Goal: Feedback & Contribution: Submit feedback/report problem

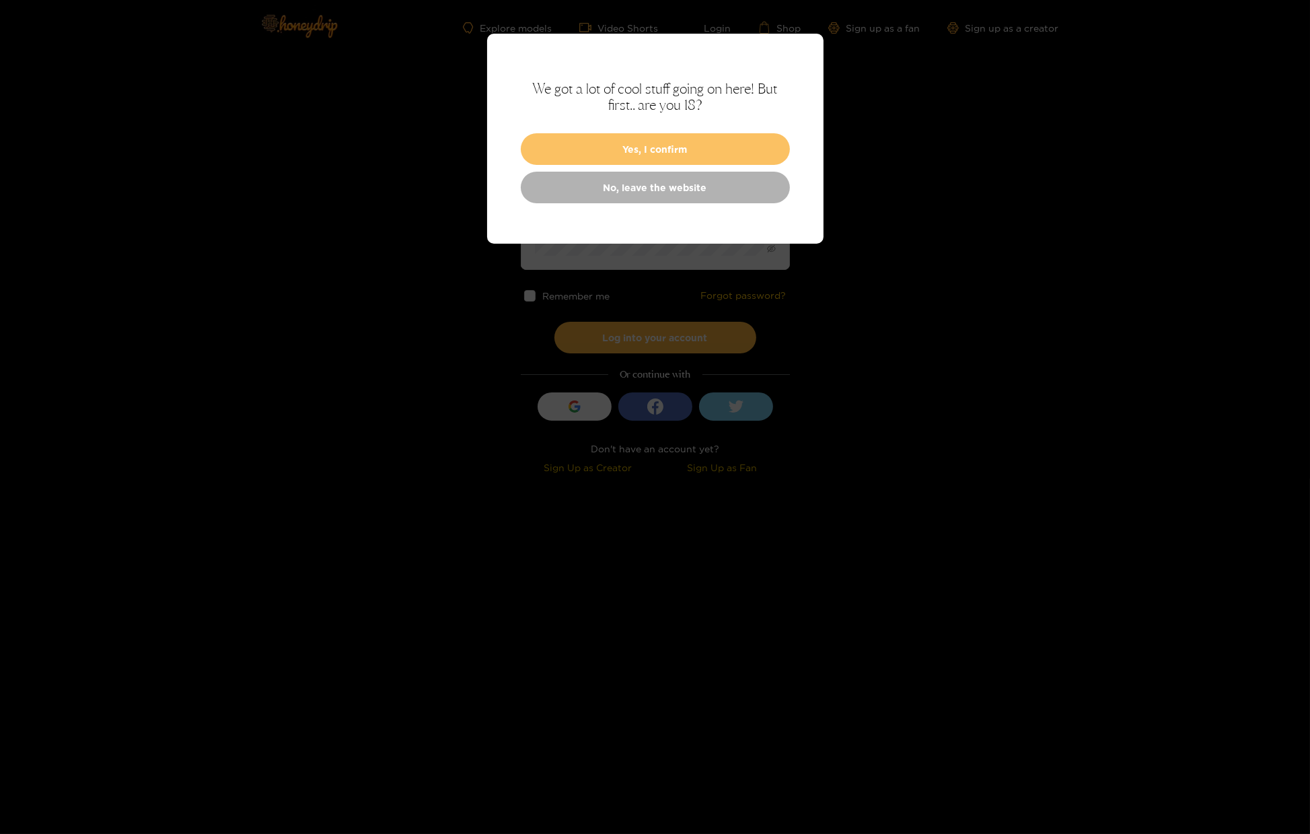
click at [742, 151] on button "Yes, I confirm" at bounding box center [655, 149] width 269 height 32
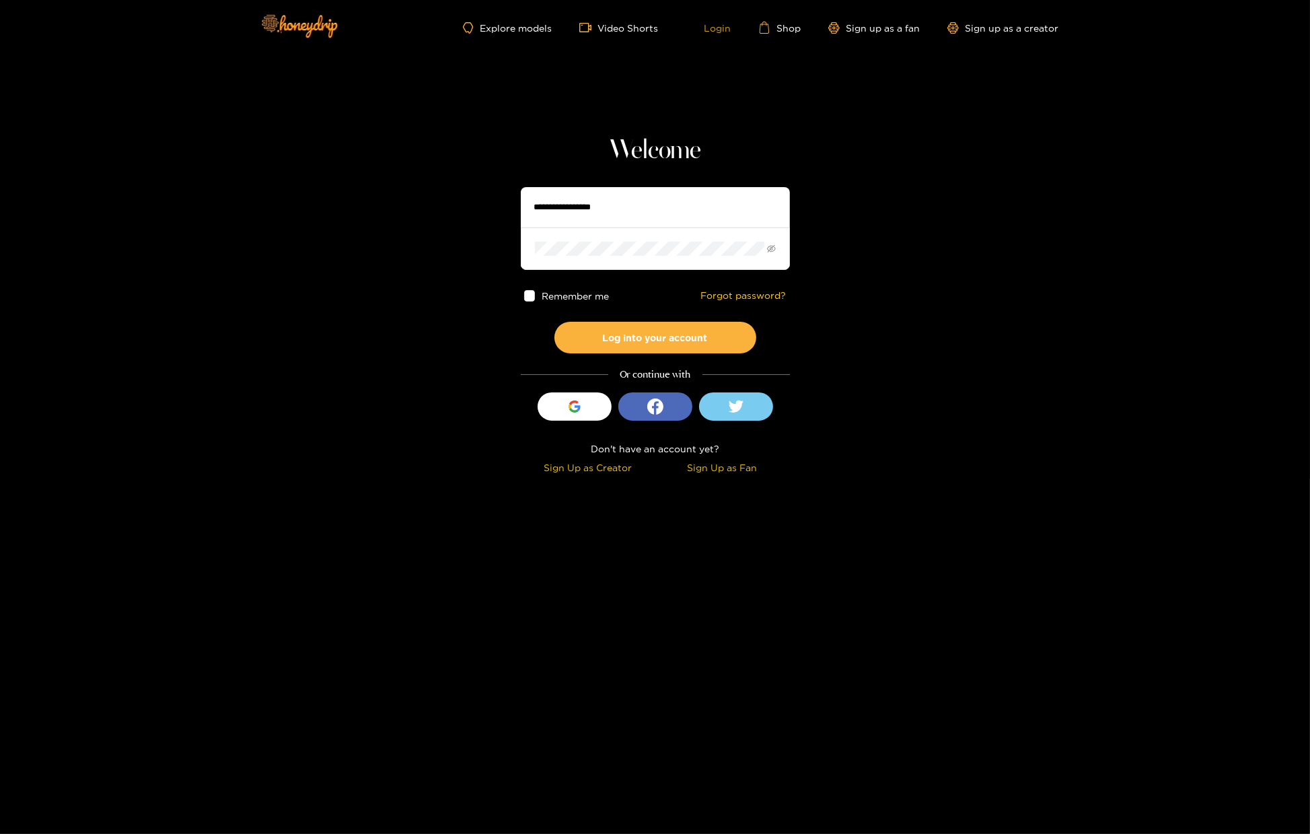
click at [726, 30] on link "Login" at bounding box center [709, 28] width 46 height 12
click at [589, 208] on input "text" at bounding box center [655, 207] width 269 height 40
click at [869, 745] on body "Explore models Video Shorts Login Shop Sign up as a fan Sign up as a creator We…" at bounding box center [655, 417] width 1310 height 834
click at [579, 200] on input "text" at bounding box center [655, 207] width 269 height 40
type input "*****"
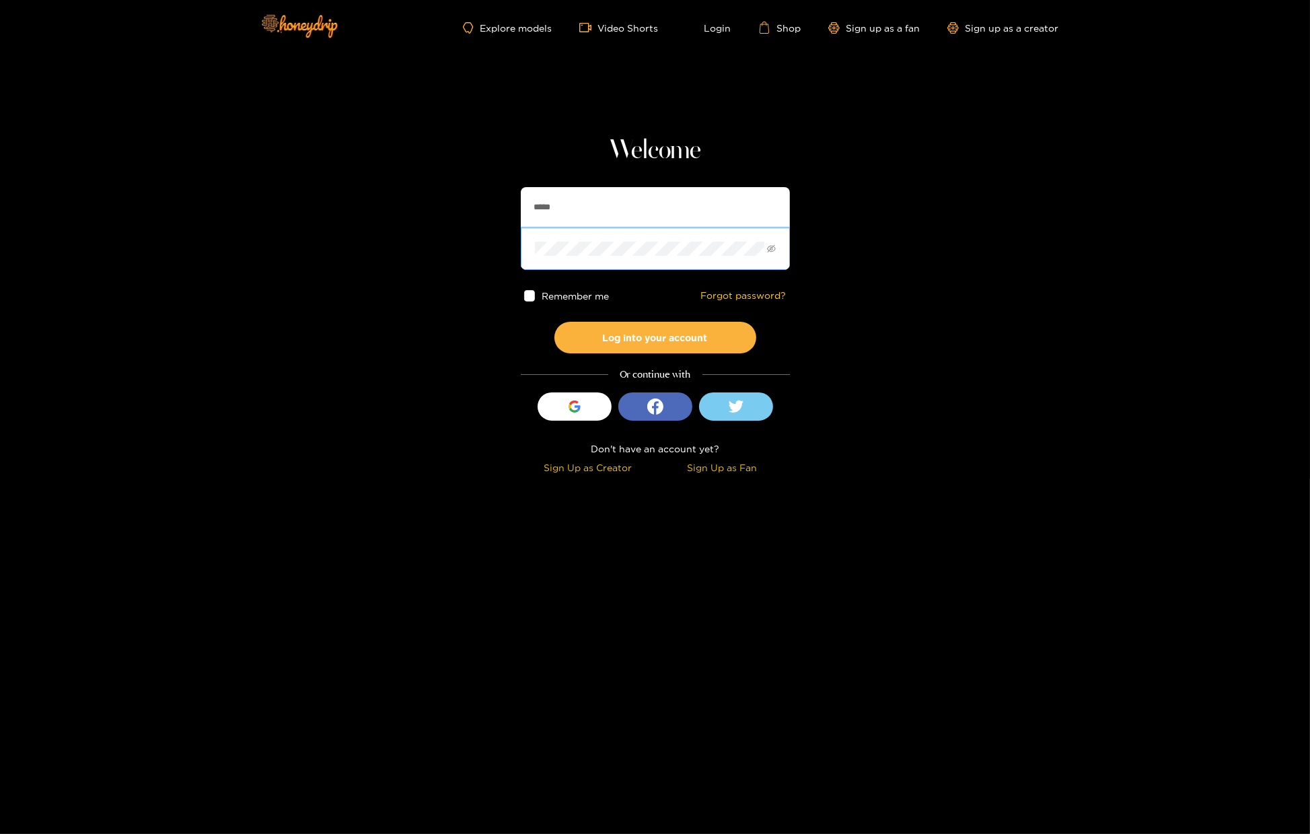
click at [554, 322] on button "Log into your account" at bounding box center [655, 338] width 202 height 32
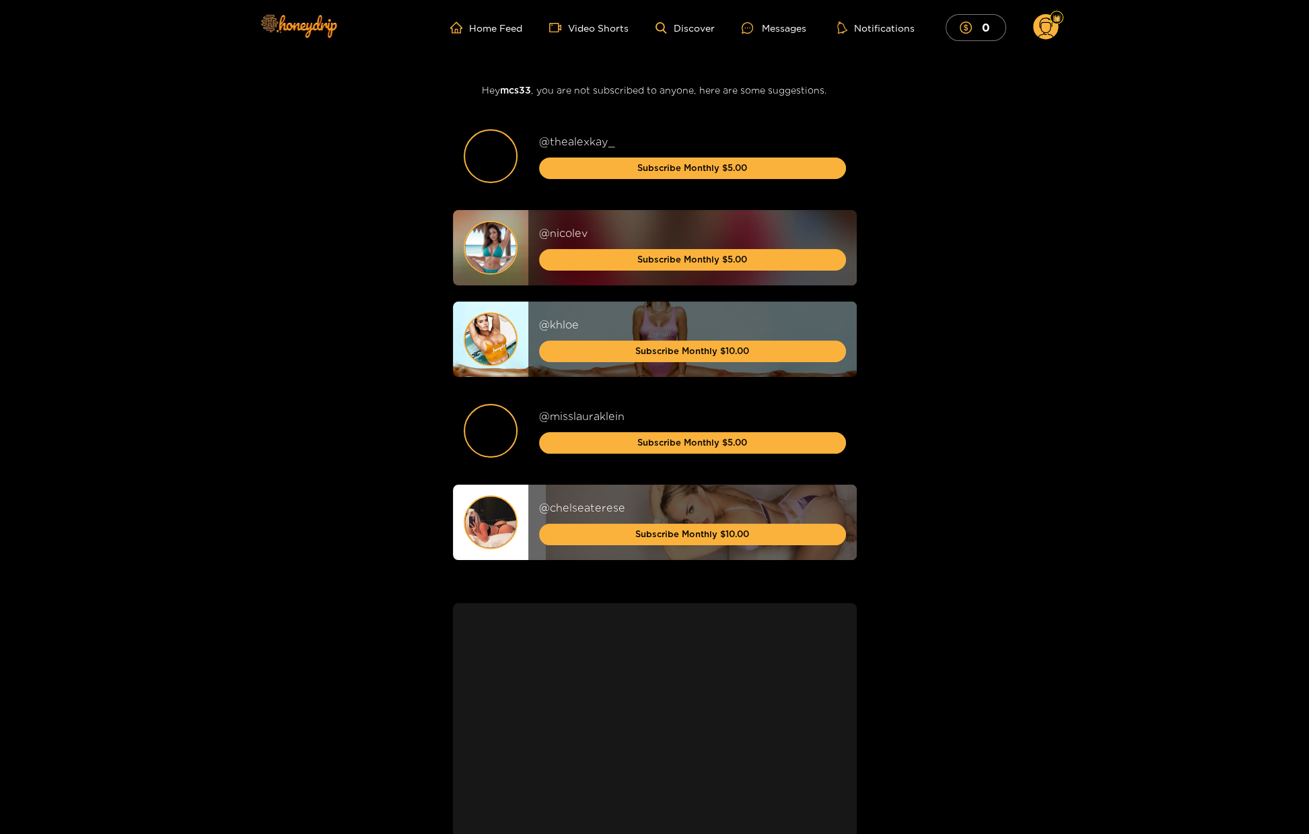
click at [1057, 25] on circle at bounding box center [1046, 27] width 26 height 26
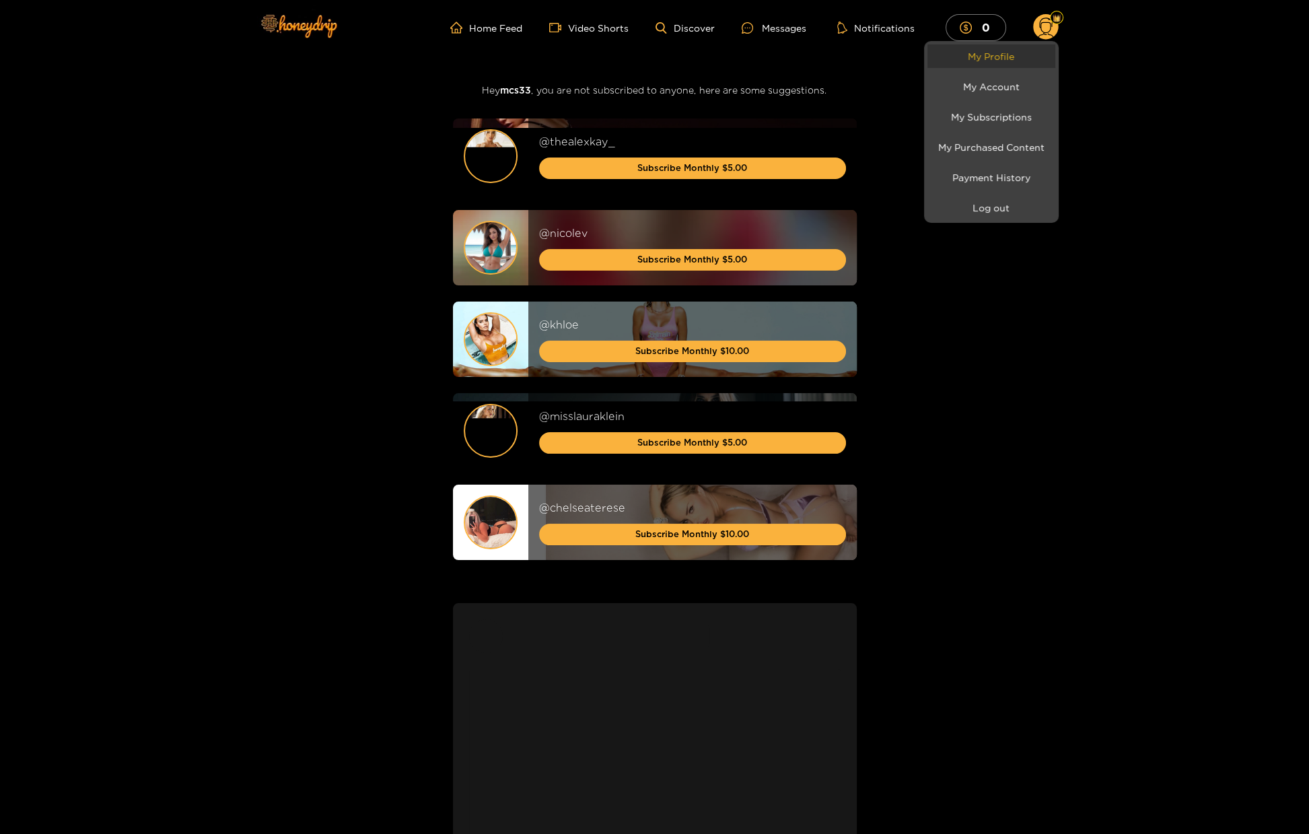
click at [1014, 59] on link "My Profile" at bounding box center [991, 56] width 128 height 24
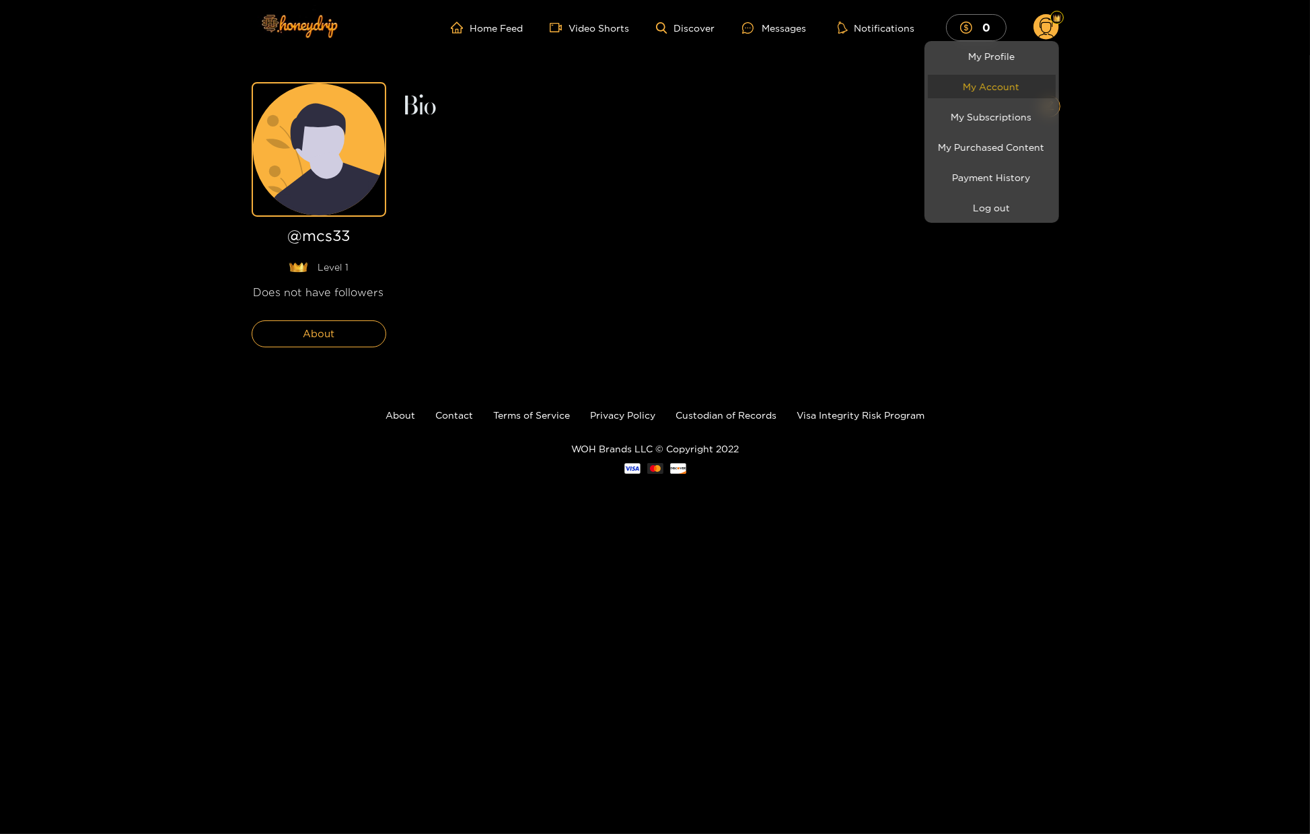
click at [980, 79] on link "My Account" at bounding box center [992, 87] width 128 height 24
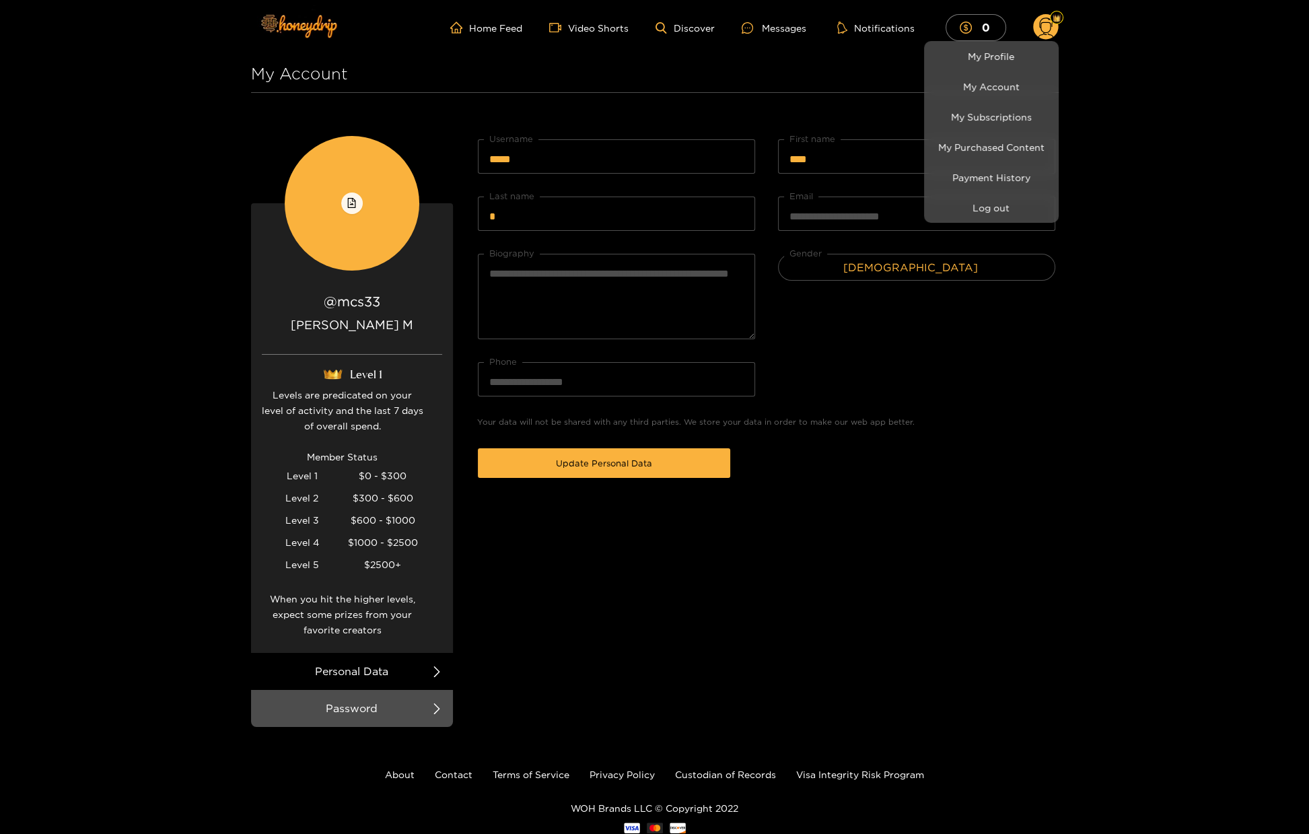
click at [942, 449] on div at bounding box center [654, 417] width 1309 height 834
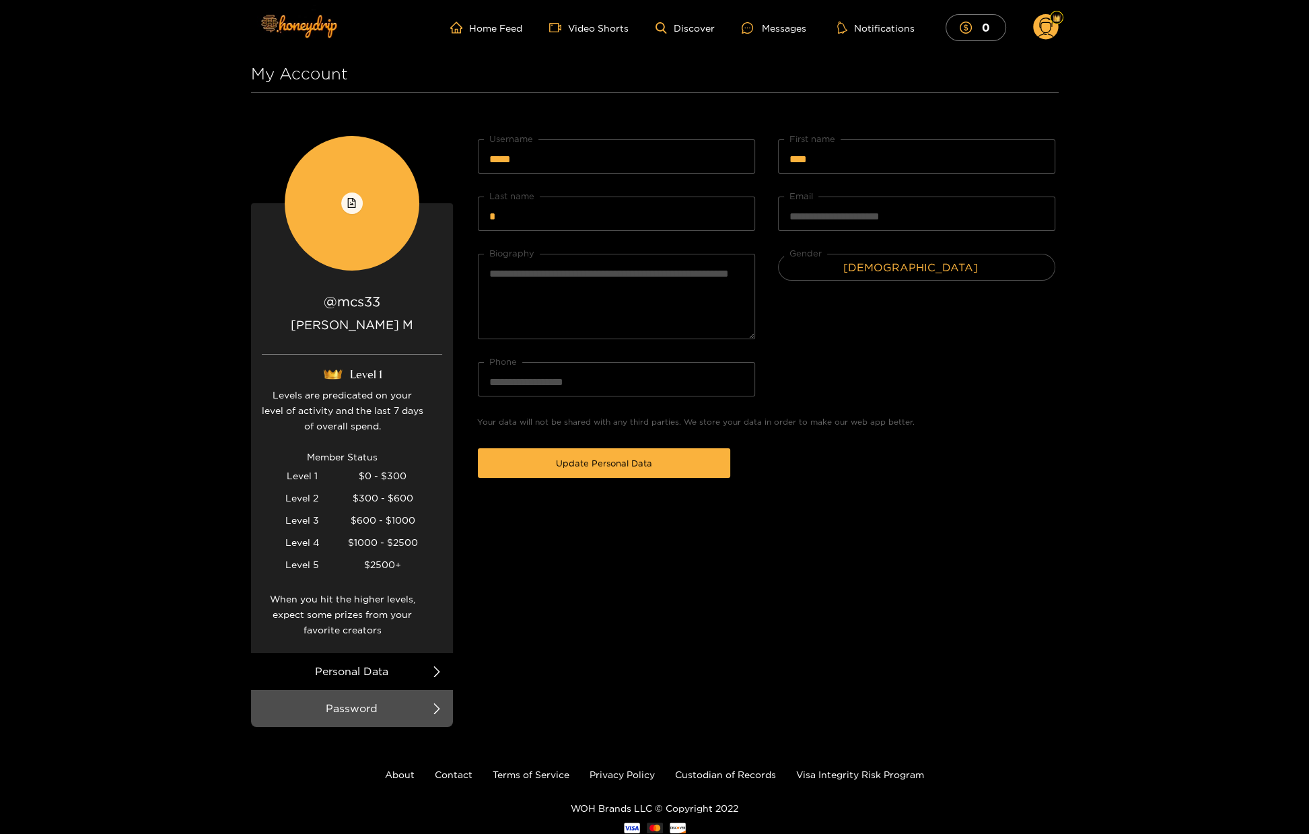
click at [357, 678] on li "Personal Data" at bounding box center [352, 671] width 202 height 37
click at [371, 672] on li "Personal Data" at bounding box center [352, 671] width 202 height 37
click at [372, 695] on li "Password" at bounding box center [352, 708] width 202 height 37
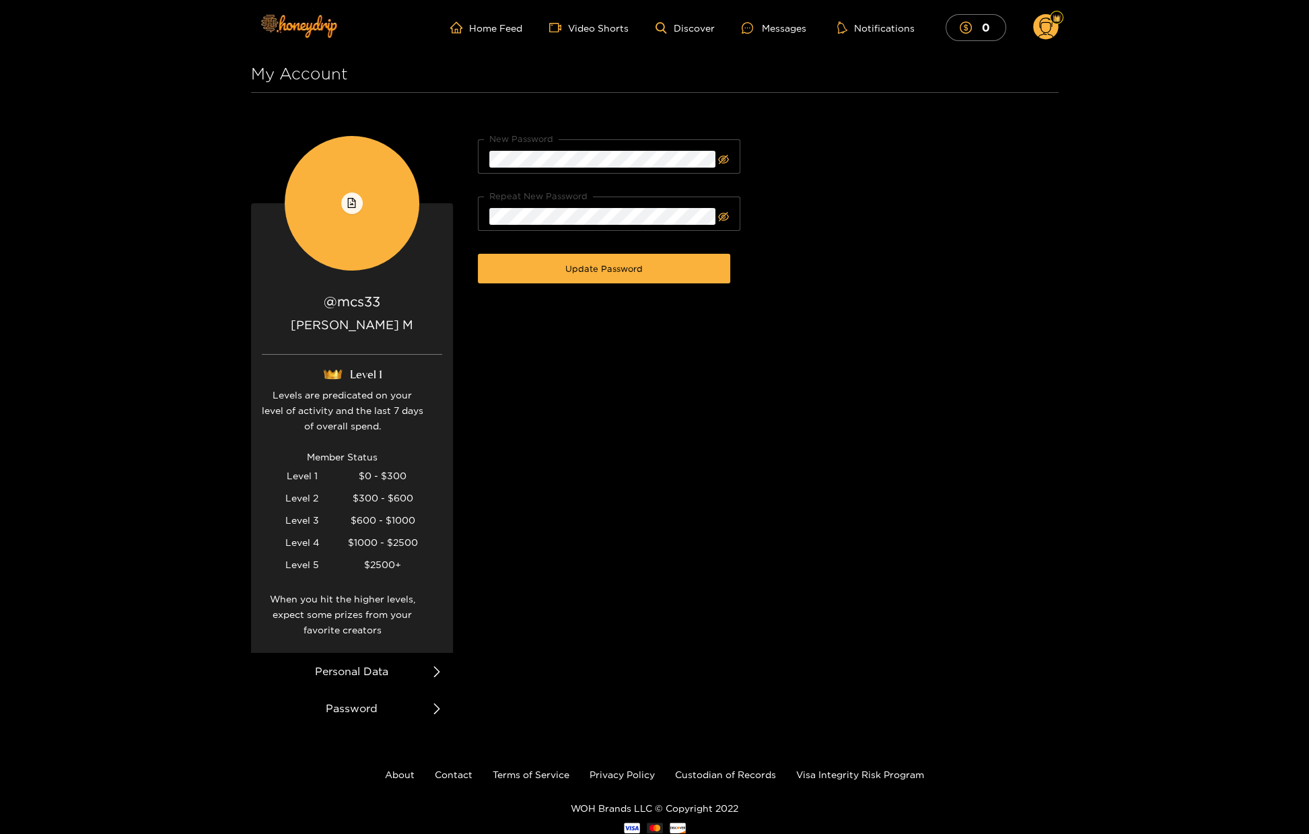
click at [382, 667] on li "Personal Data" at bounding box center [352, 671] width 202 height 37
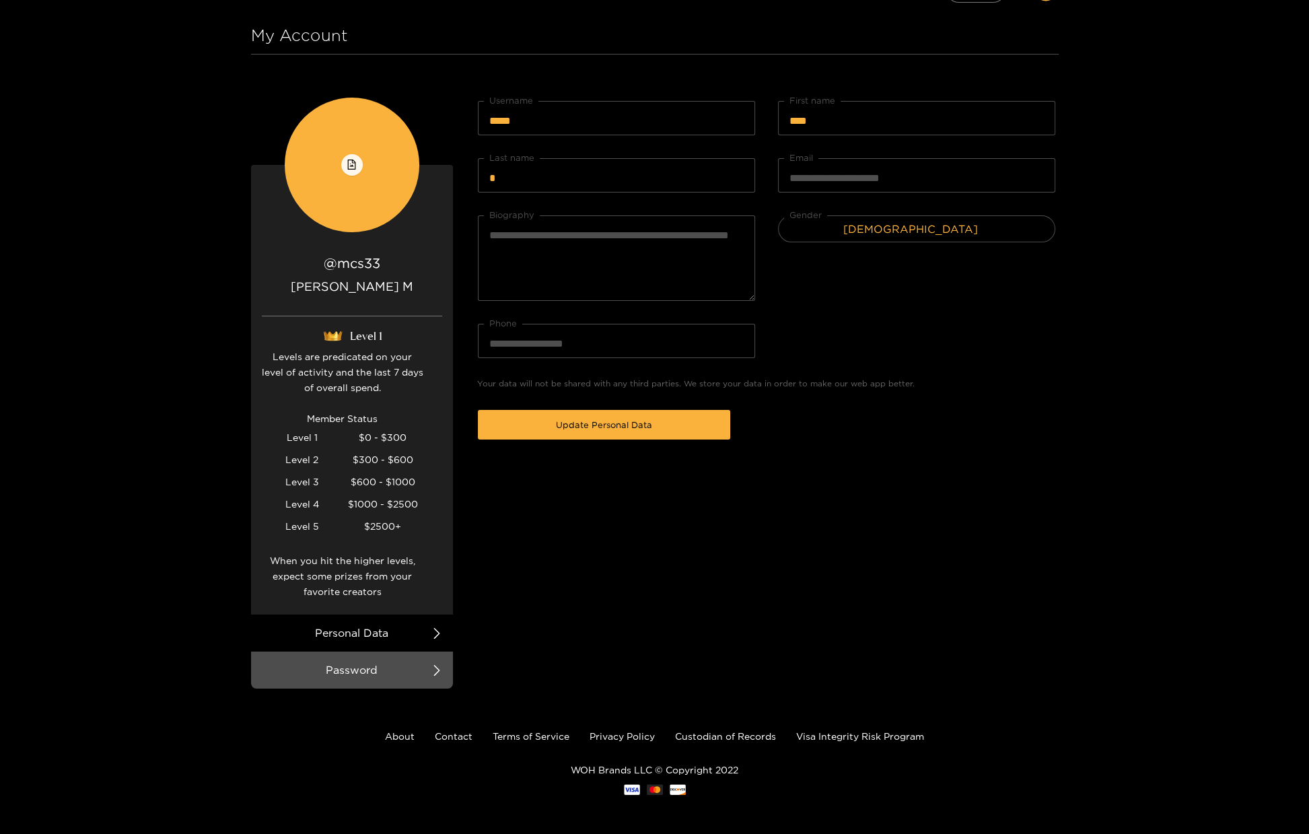
scroll to position [39, 0]
click at [455, 737] on link "Contact" at bounding box center [454, 735] width 38 height 10
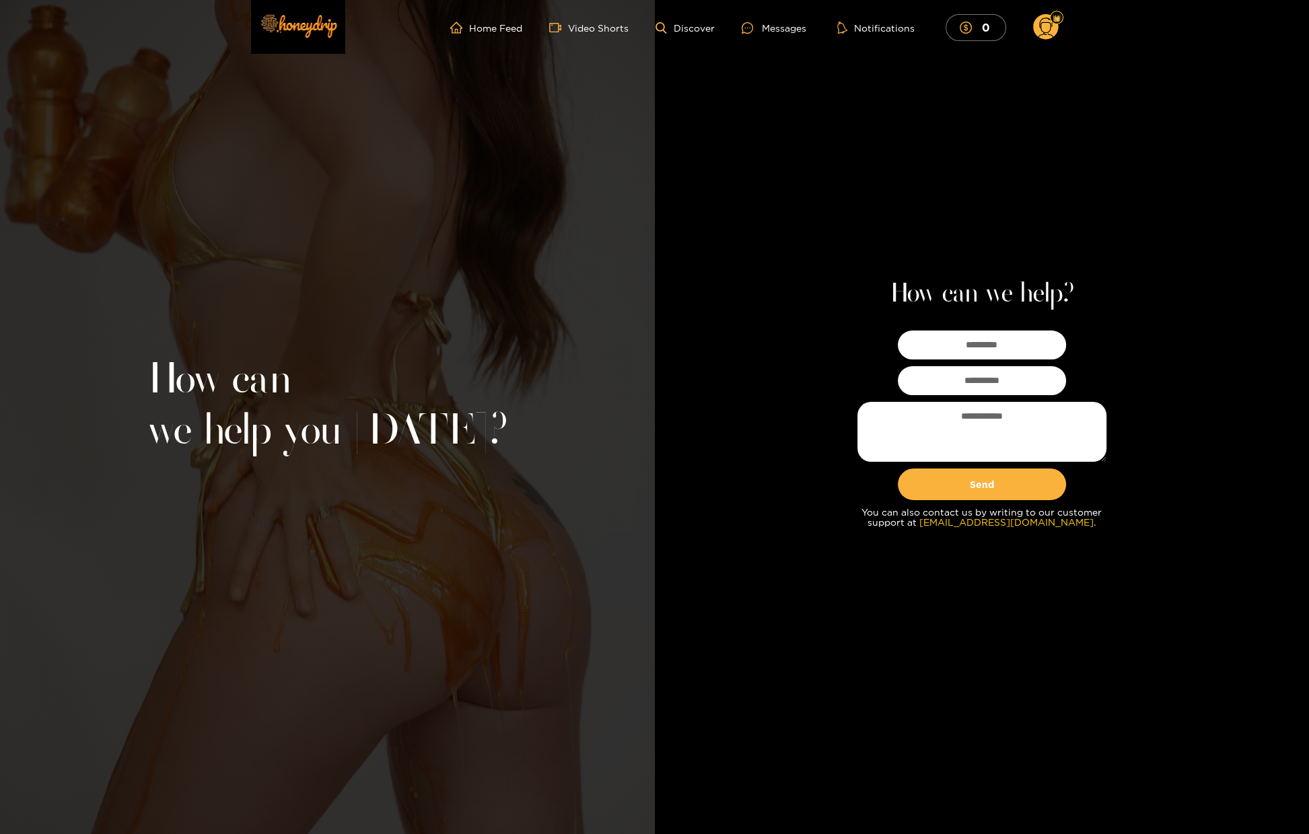
click at [1039, 27] on circle at bounding box center [1046, 27] width 26 height 26
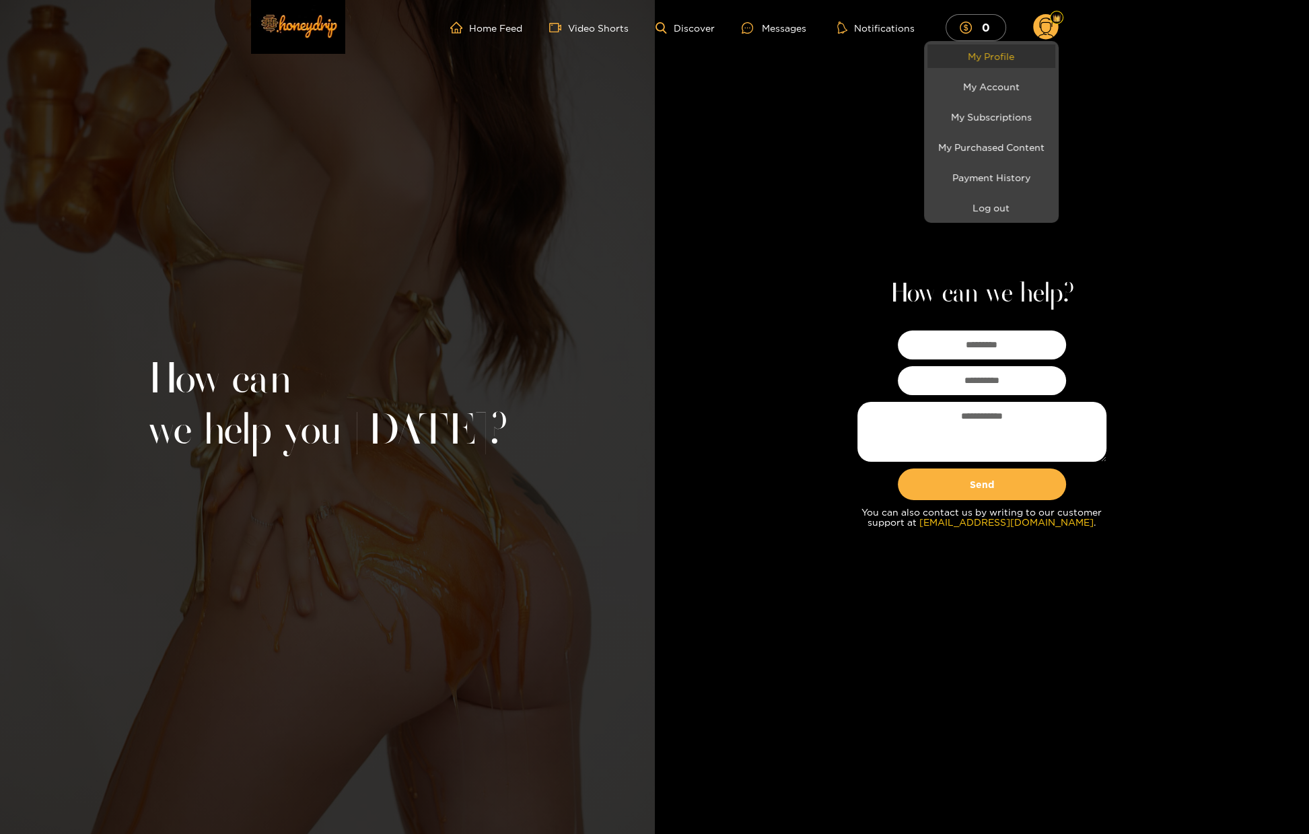
click at [1017, 50] on link "My Profile" at bounding box center [991, 56] width 128 height 24
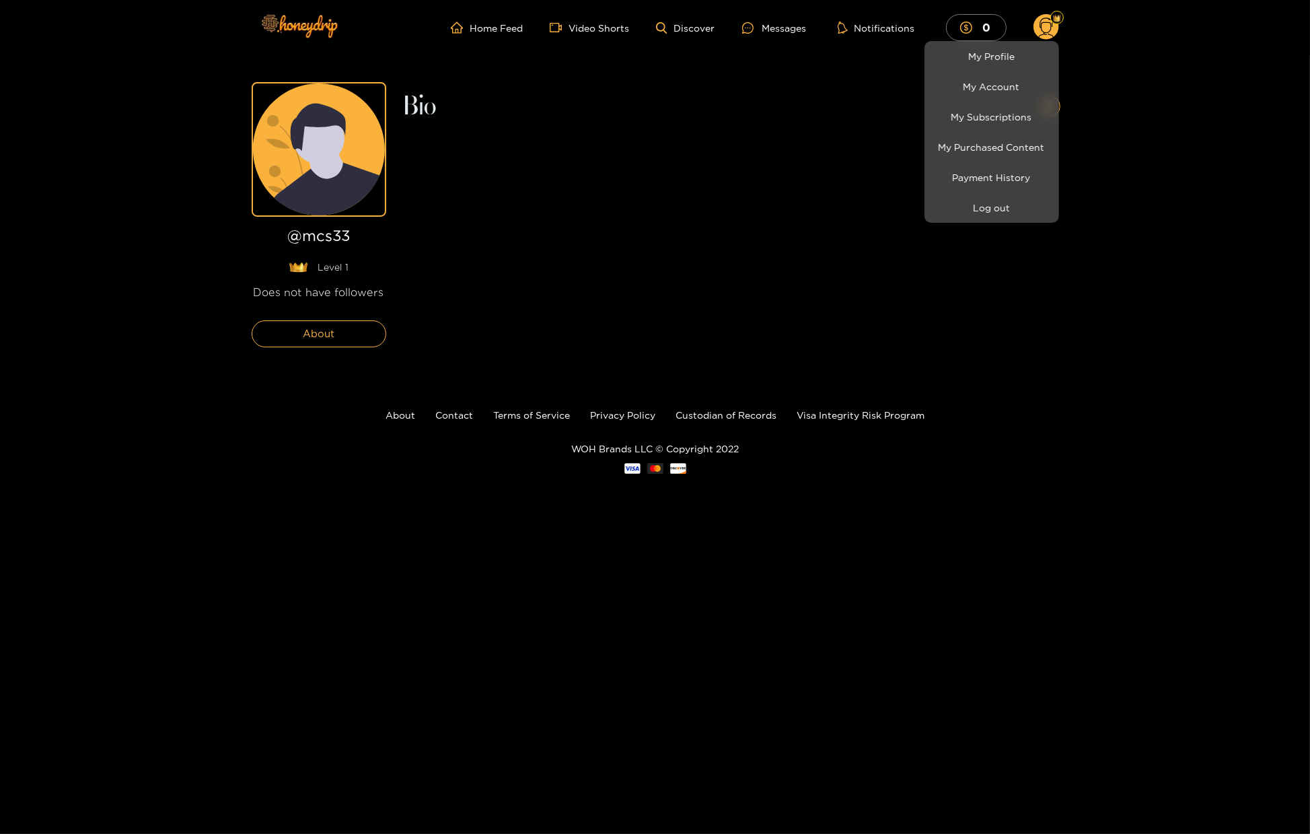
click at [689, 231] on div at bounding box center [655, 417] width 1310 height 834
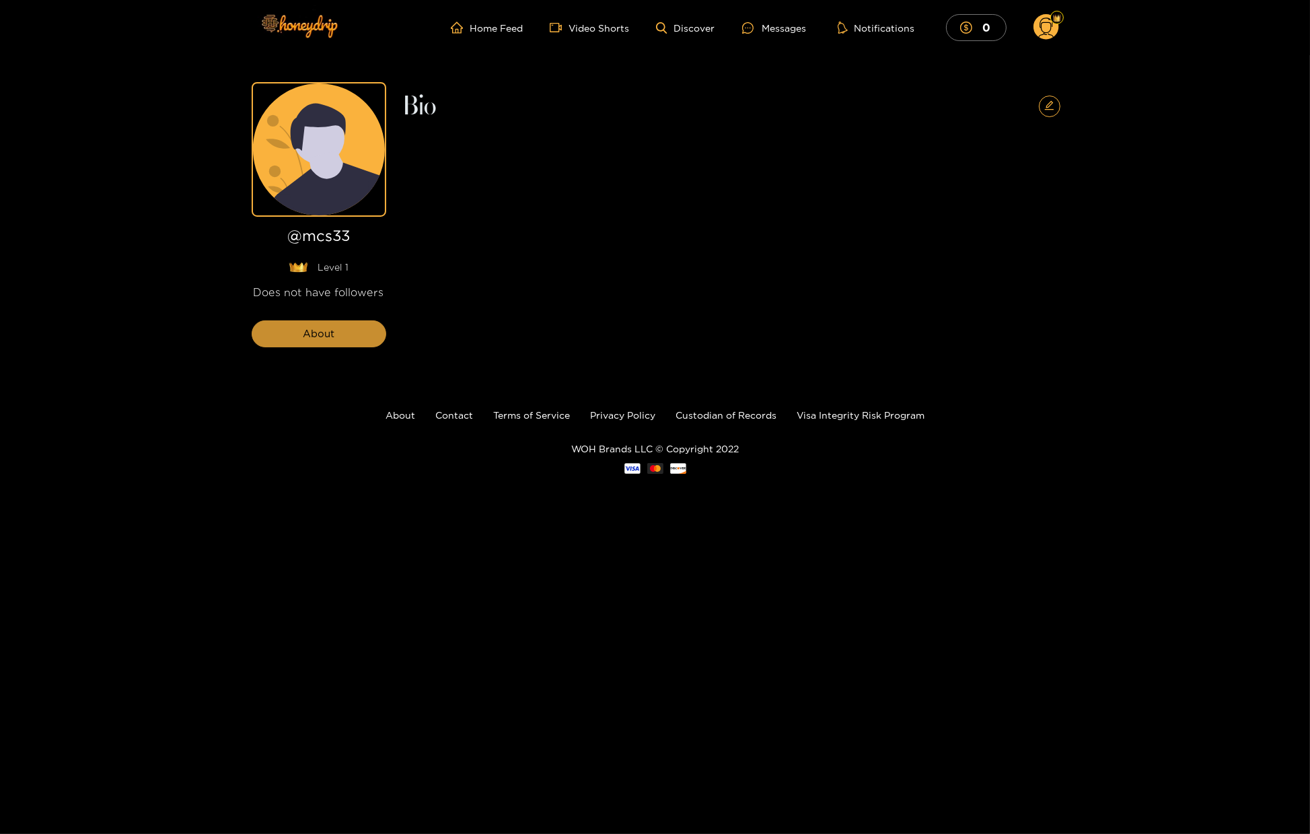
click at [309, 334] on span "About" at bounding box center [319, 334] width 32 height 16
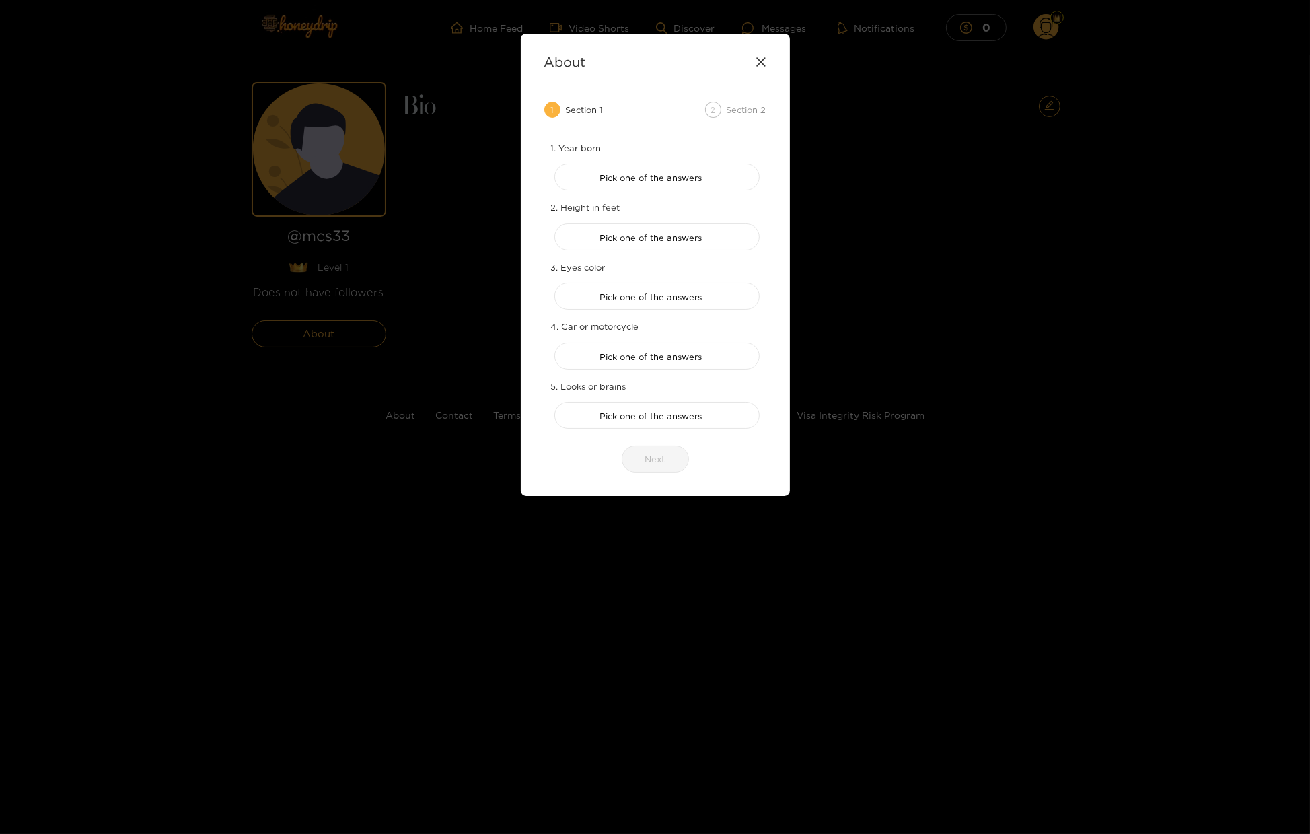
drag, startPoint x: 479, startPoint y: 272, endPoint x: 686, endPoint y: 219, distance: 214.1
click at [479, 272] on div "About 1 Section 1 2 Section 2 1. Year born Pick one of the answers 2. Height in…" at bounding box center [655, 417] width 1310 height 834
click at [751, 66] on div "About" at bounding box center [655, 61] width 222 height 15
click at [757, 61] on icon at bounding box center [761, 62] width 11 height 11
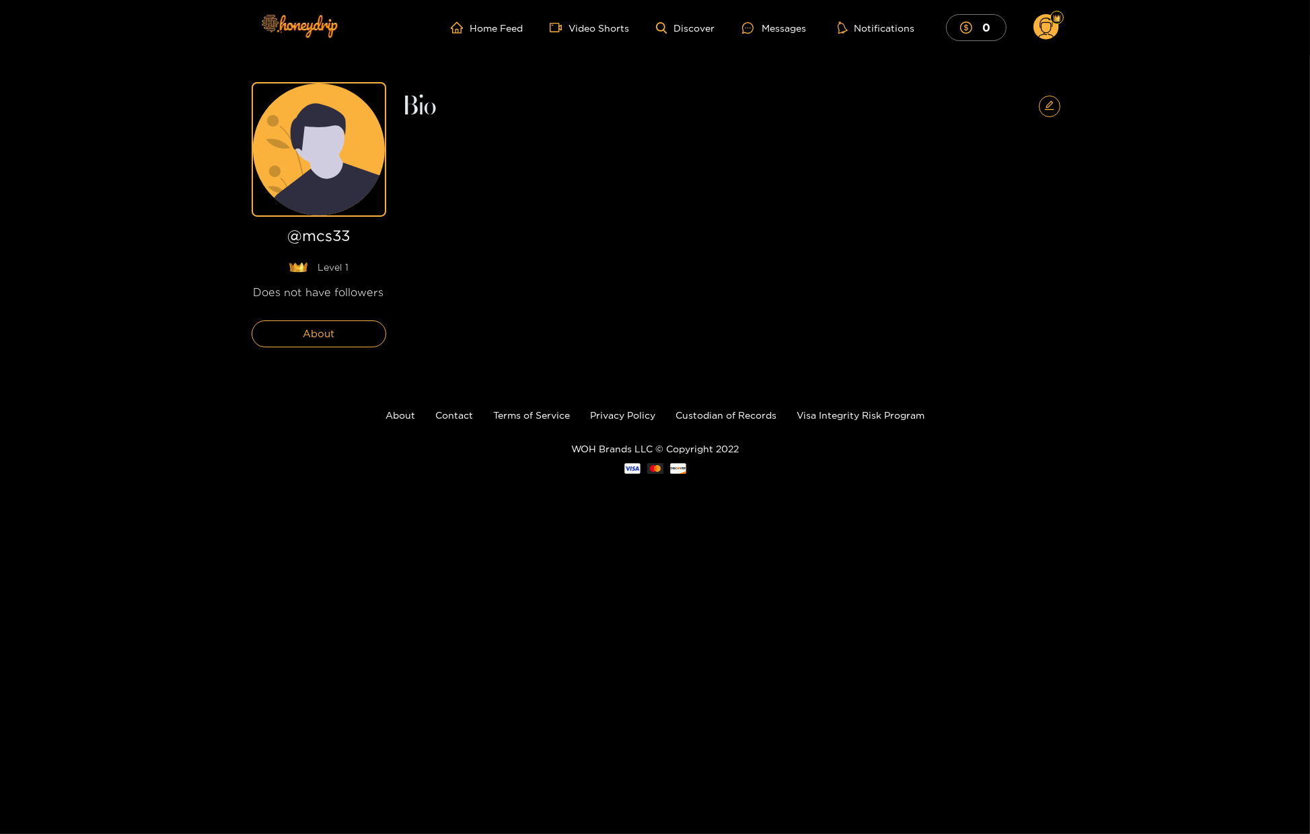
click at [1052, 101] on icon "edit" at bounding box center [1049, 105] width 10 height 10
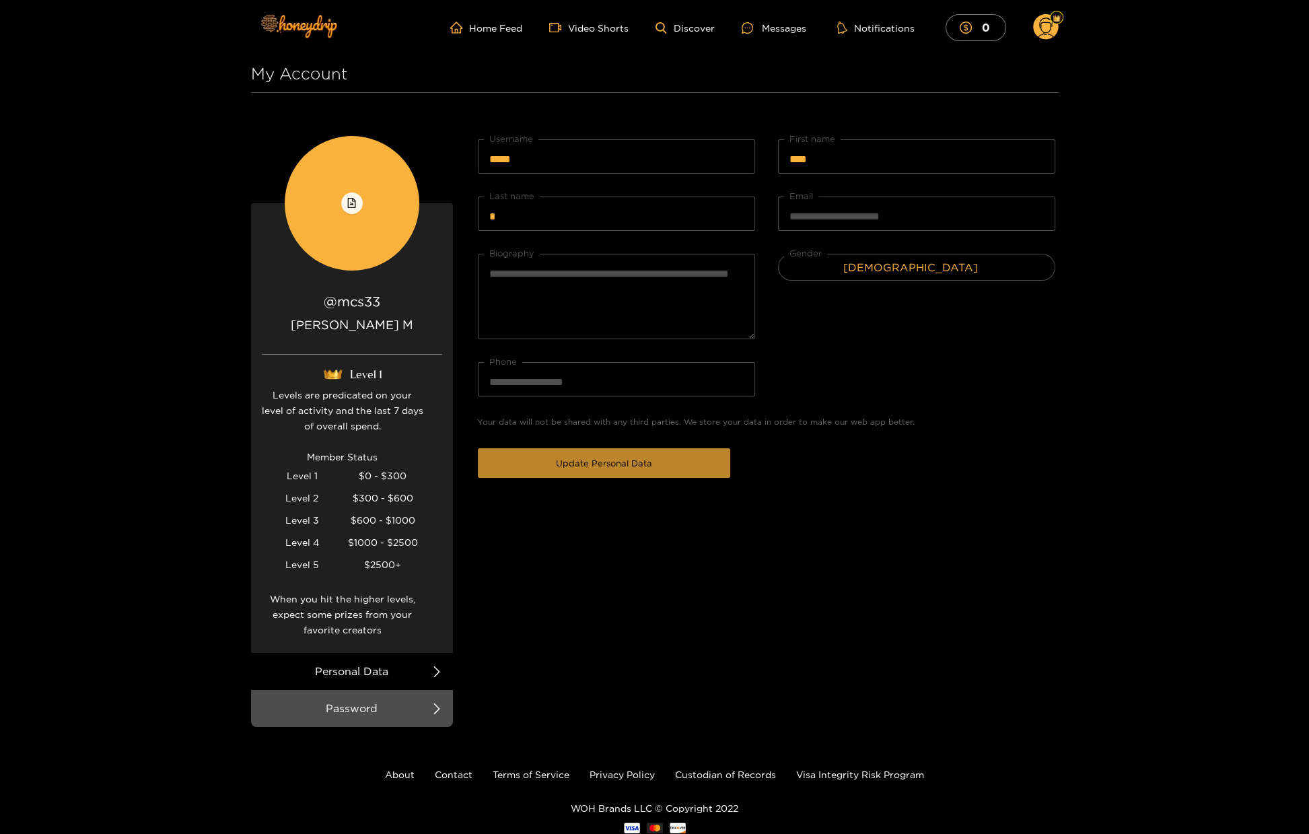
click at [616, 457] on span "Update Personal Data" at bounding box center [604, 462] width 96 height 13
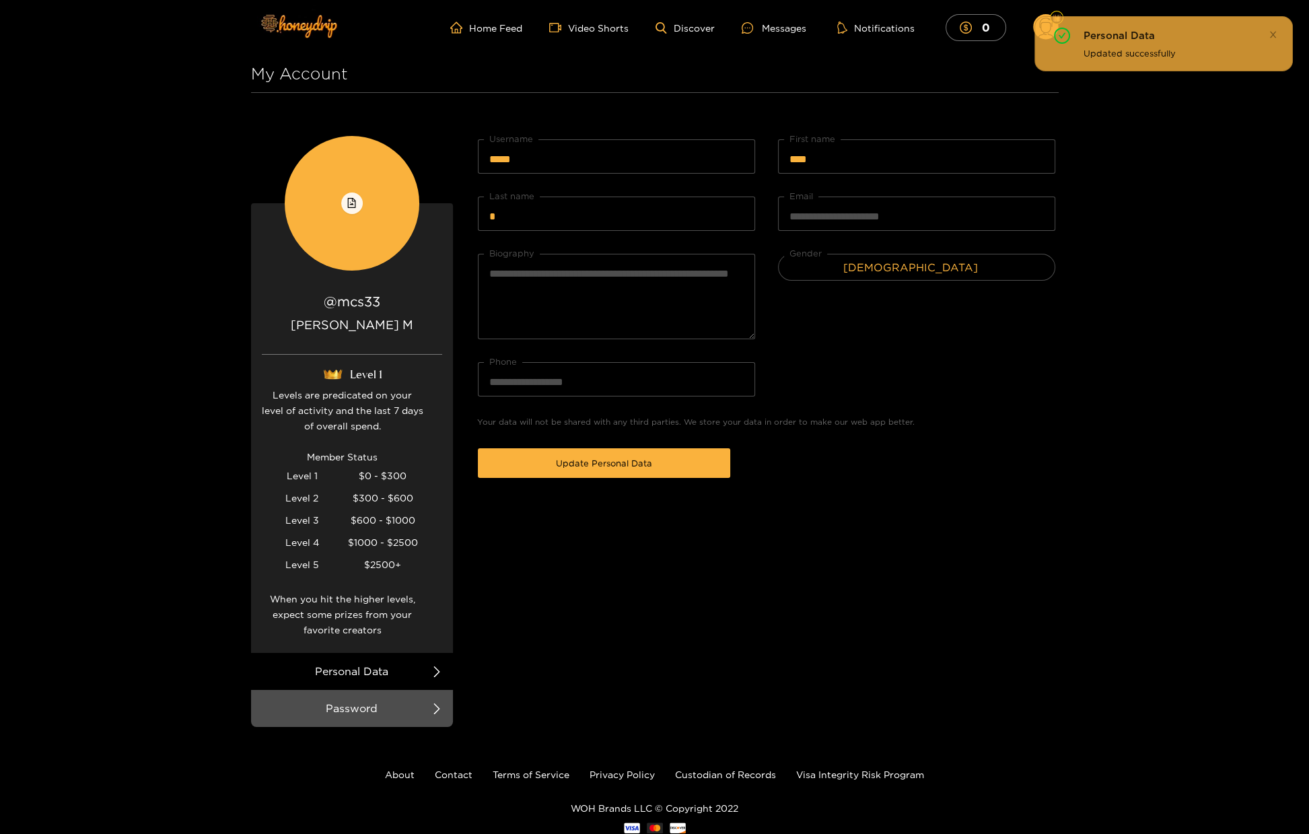
click at [1112, 128] on div "**********" at bounding box center [654, 436] width 1309 height 873
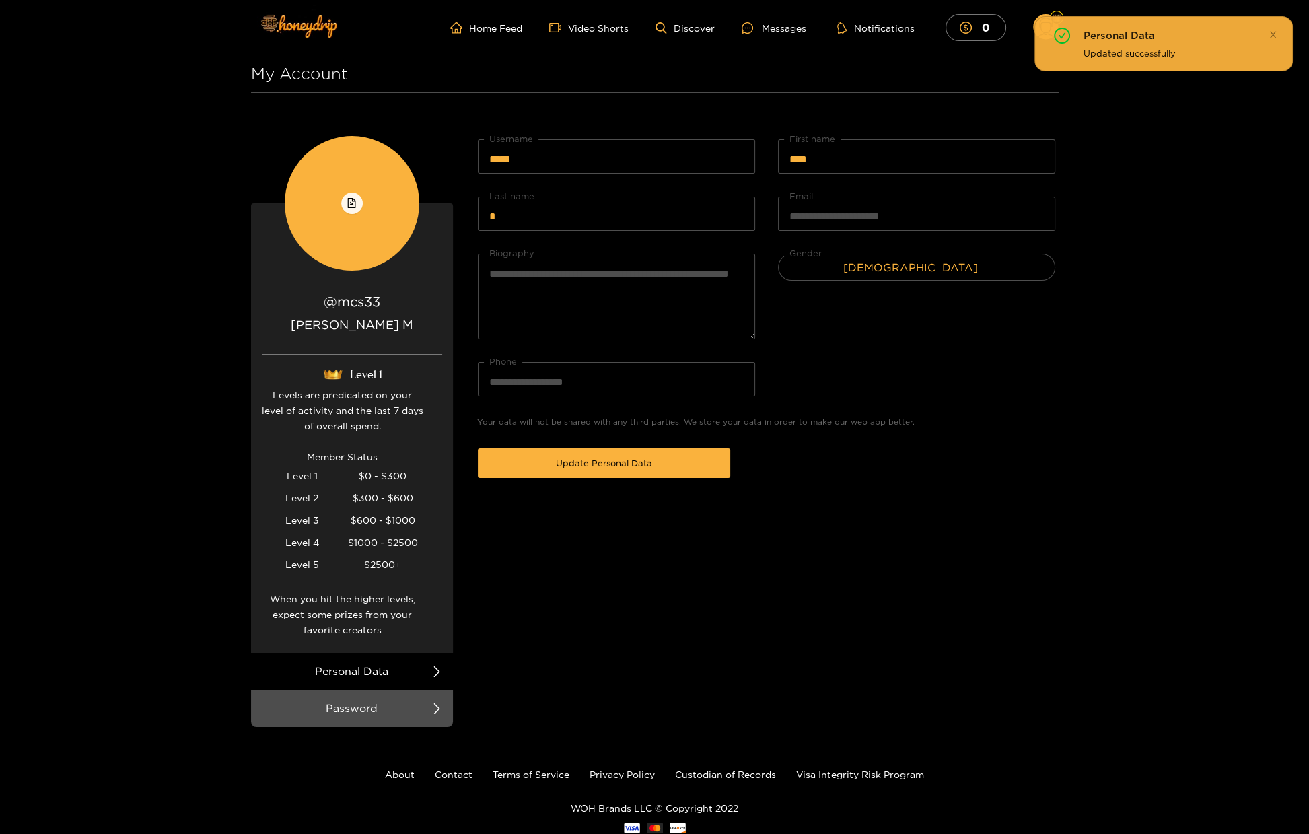
click at [1278, 32] on div "Personal Data Updated successfully" at bounding box center [1163, 43] width 258 height 55
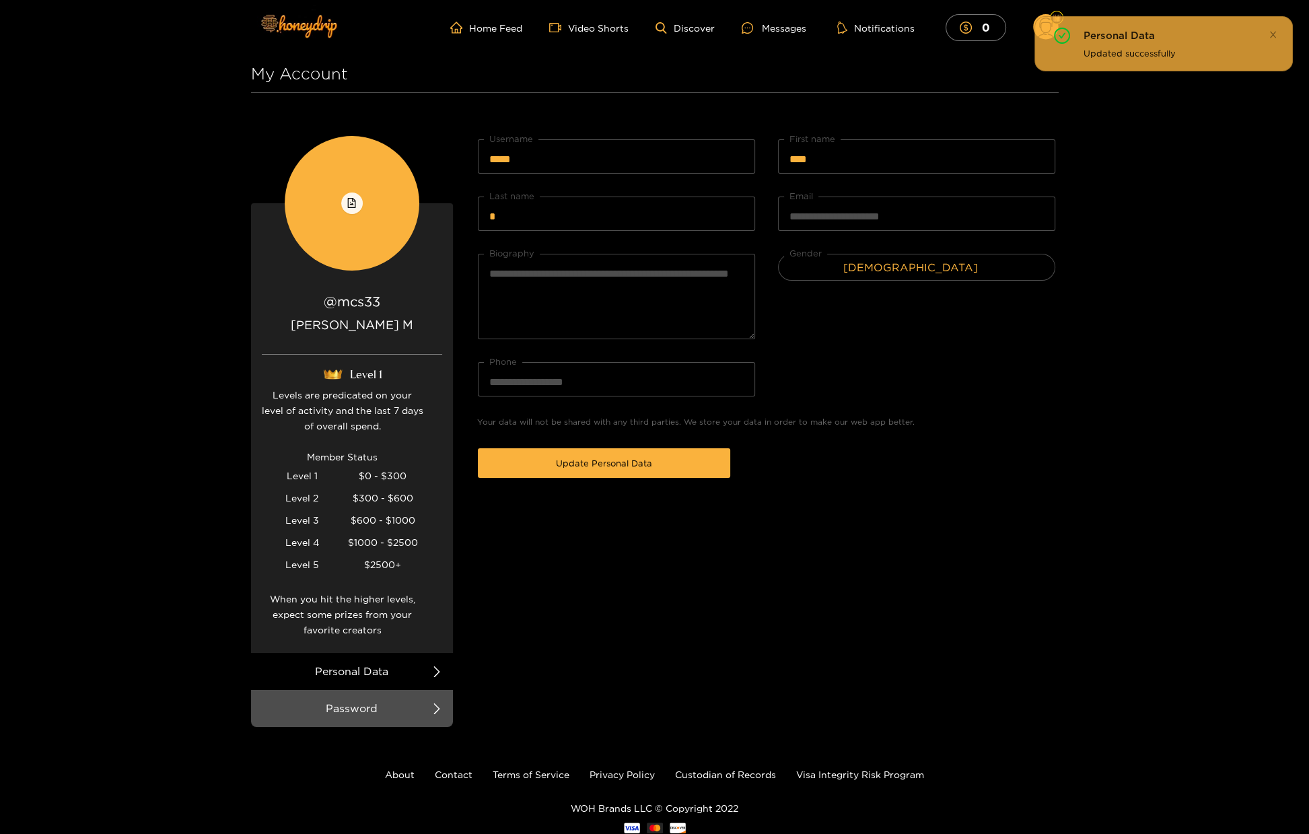
click at [889, 718] on article "**********" at bounding box center [766, 431] width 584 height 591
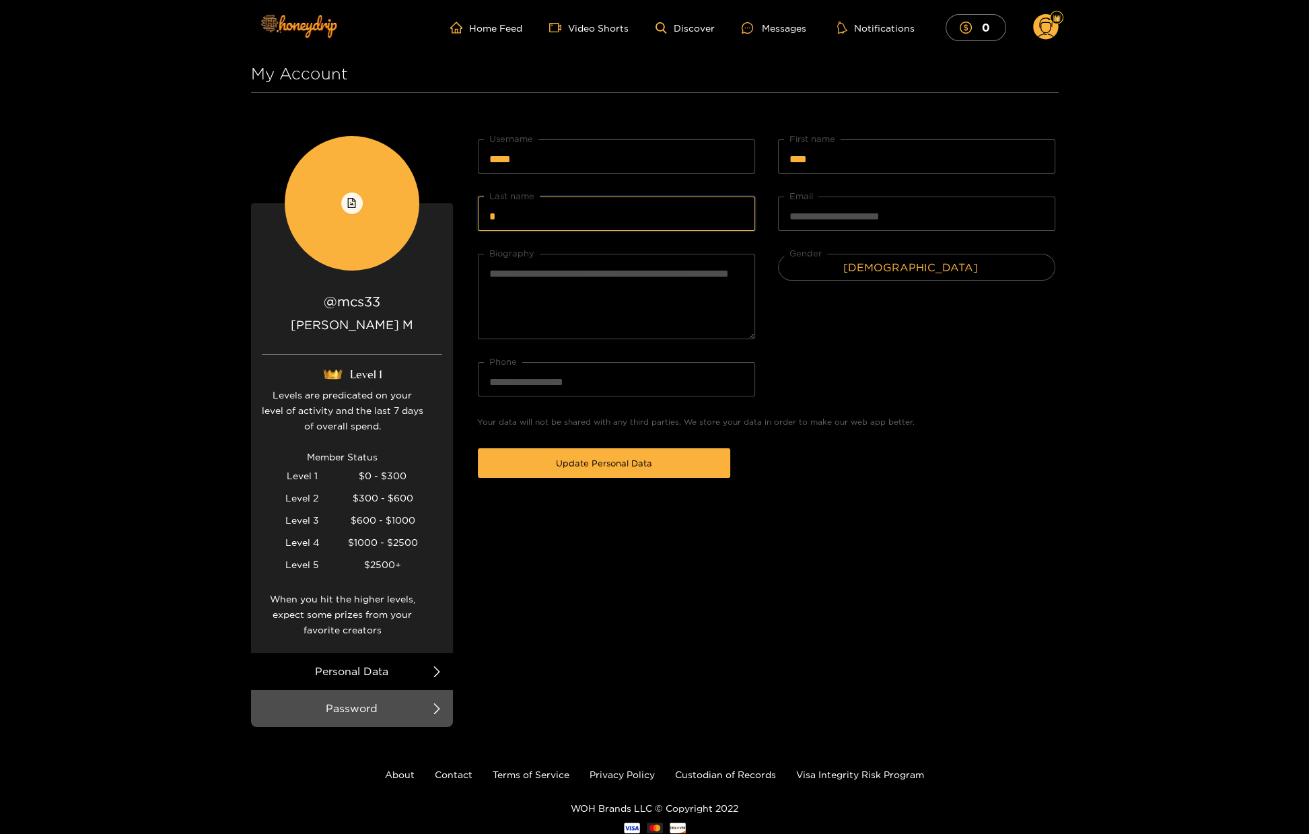
click at [554, 209] on input "*" at bounding box center [616, 213] width 277 height 34
click at [1037, 28] on circle at bounding box center [1046, 27] width 26 height 26
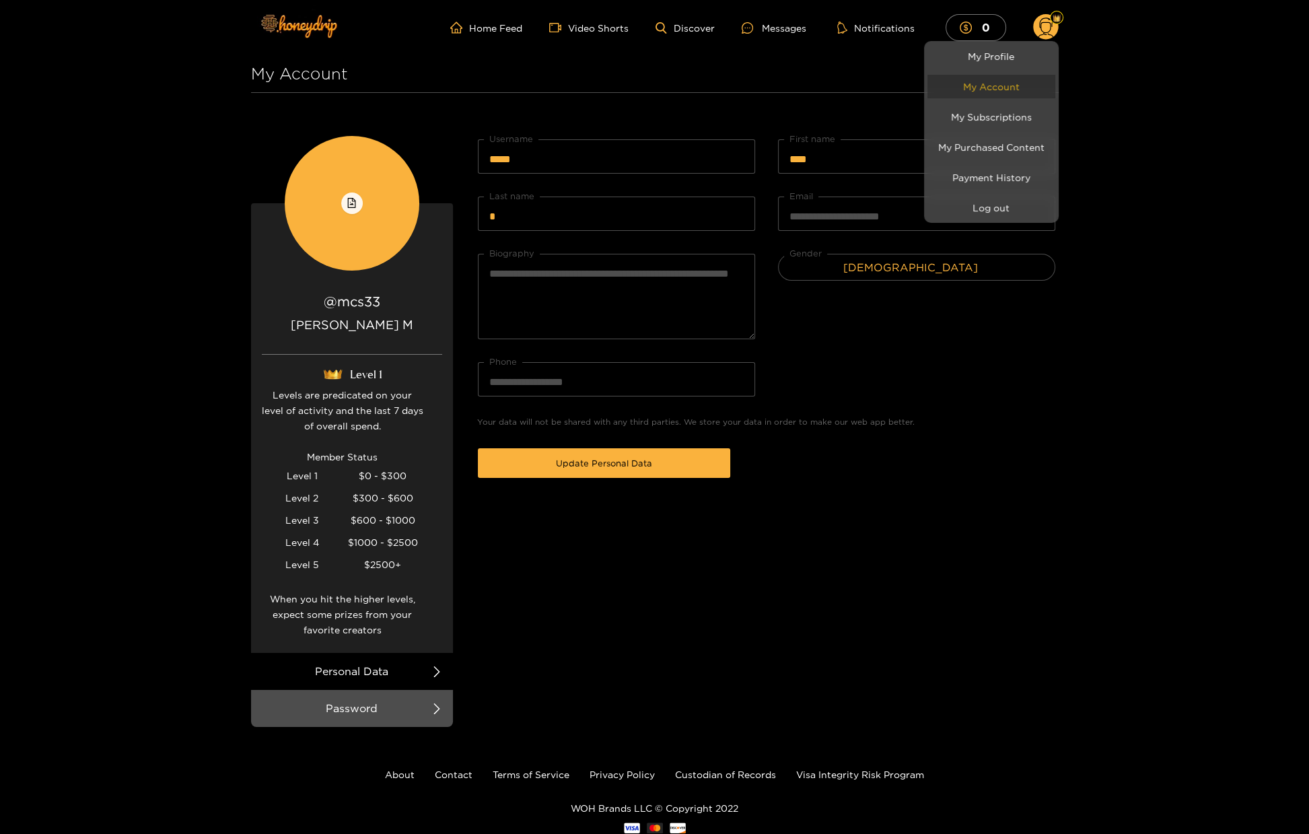
click at [1015, 94] on link "My Account" at bounding box center [991, 87] width 128 height 24
click at [1015, 87] on link "My Account" at bounding box center [991, 87] width 128 height 24
click at [832, 519] on div at bounding box center [654, 417] width 1309 height 834
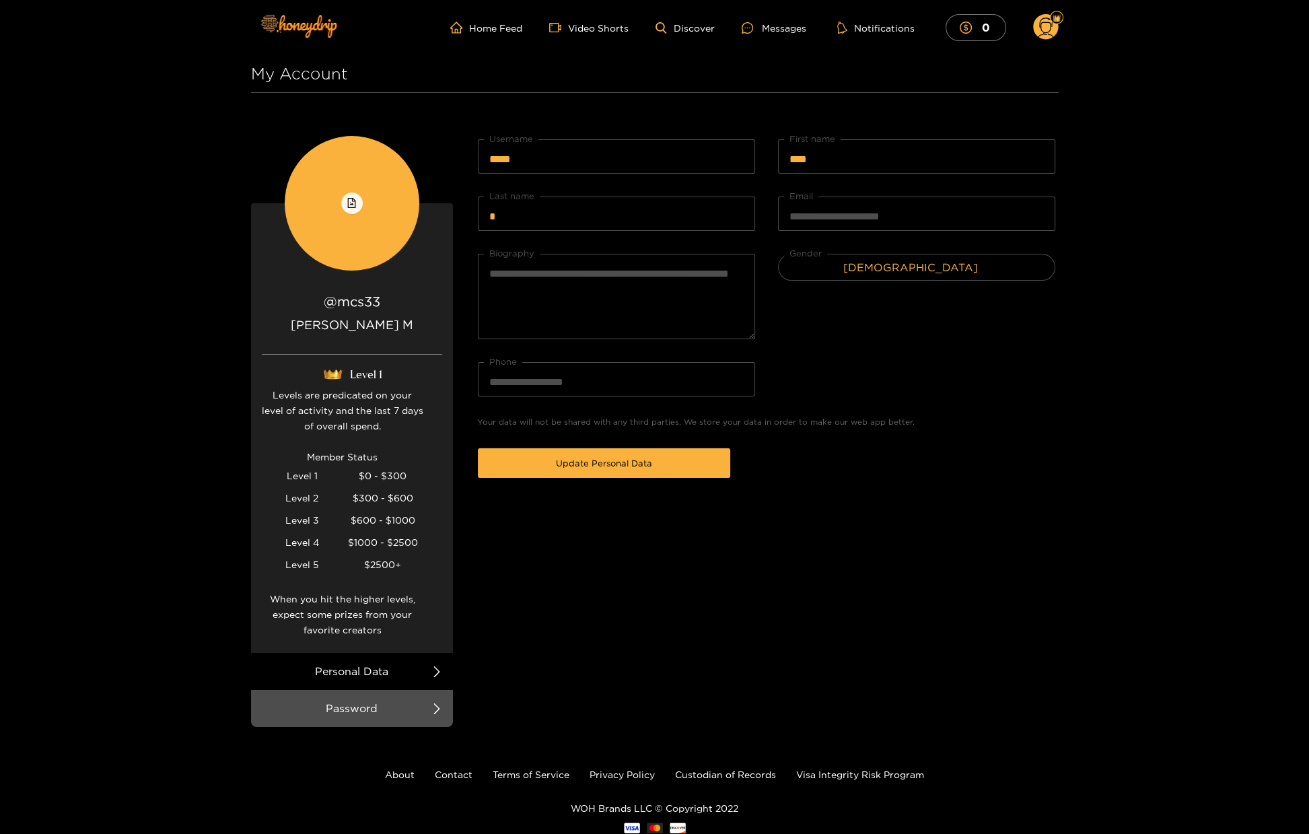
click at [1045, 24] on circle at bounding box center [1046, 27] width 26 height 26
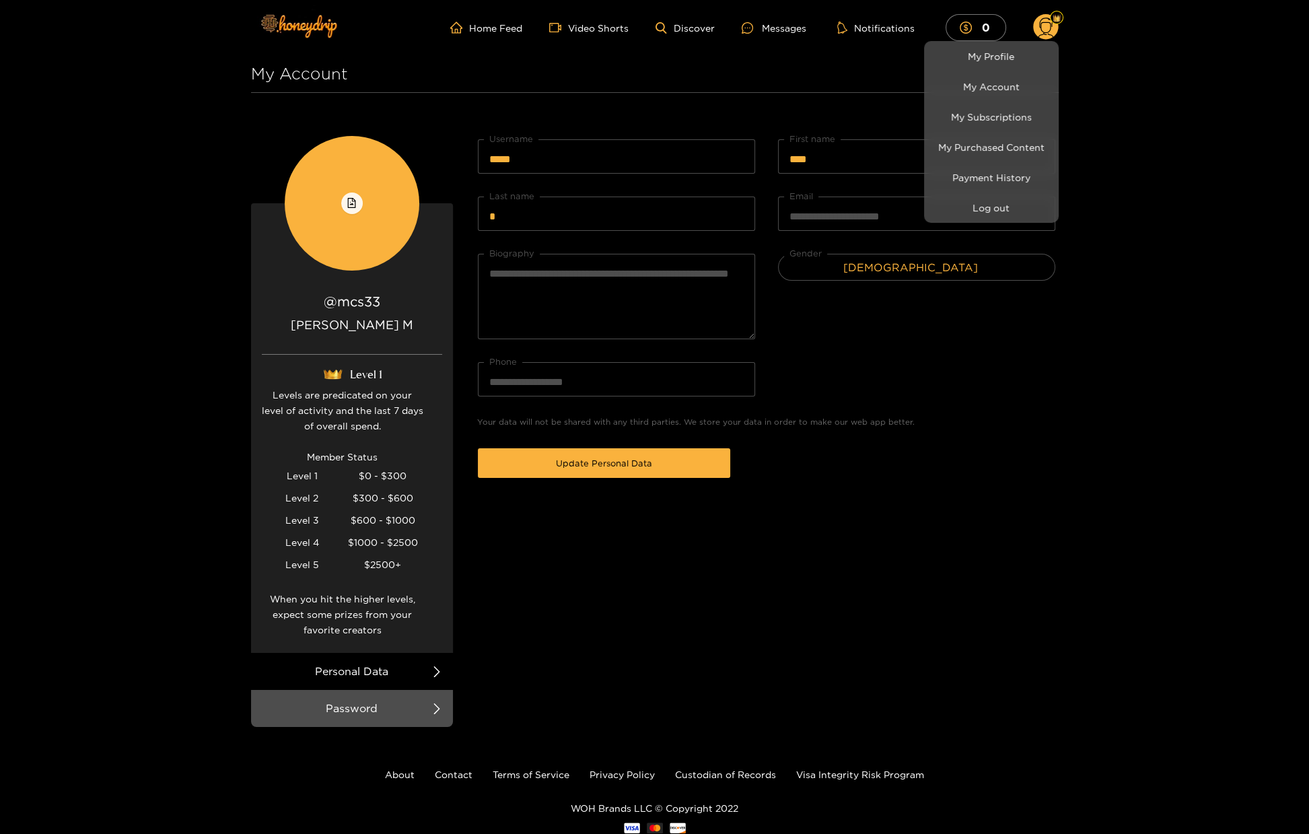
click at [1058, 15] on div at bounding box center [654, 417] width 1309 height 834
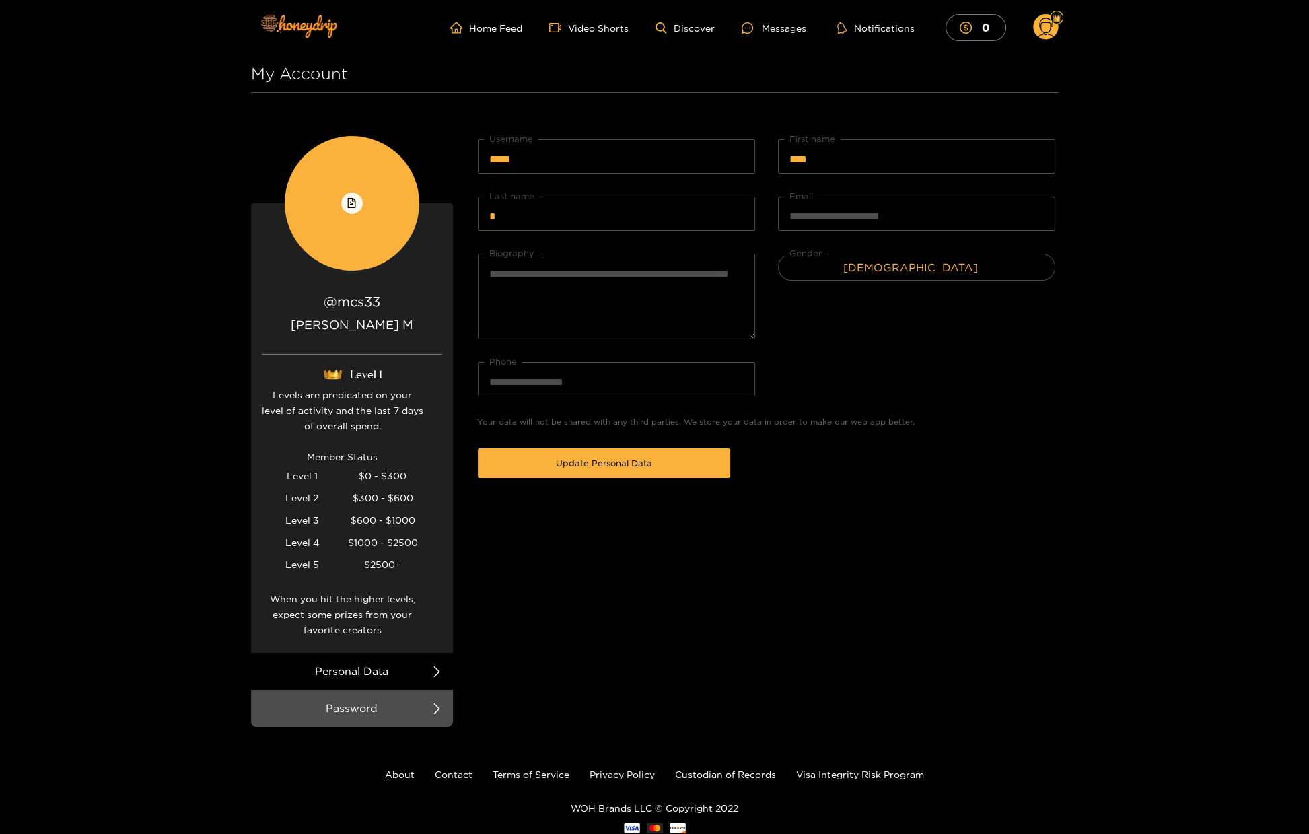
click at [1058, 20] on img at bounding box center [1056, 18] width 8 height 8
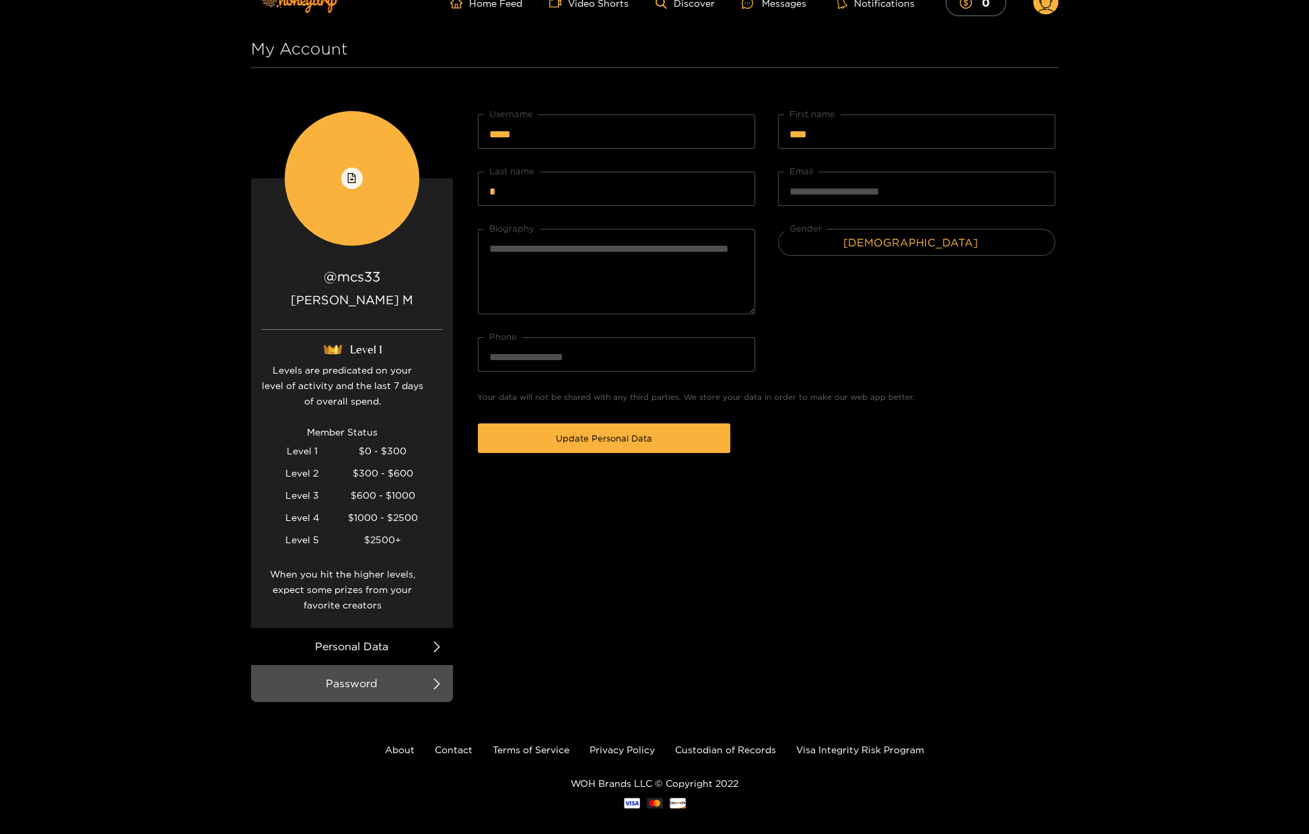
scroll to position [39, 0]
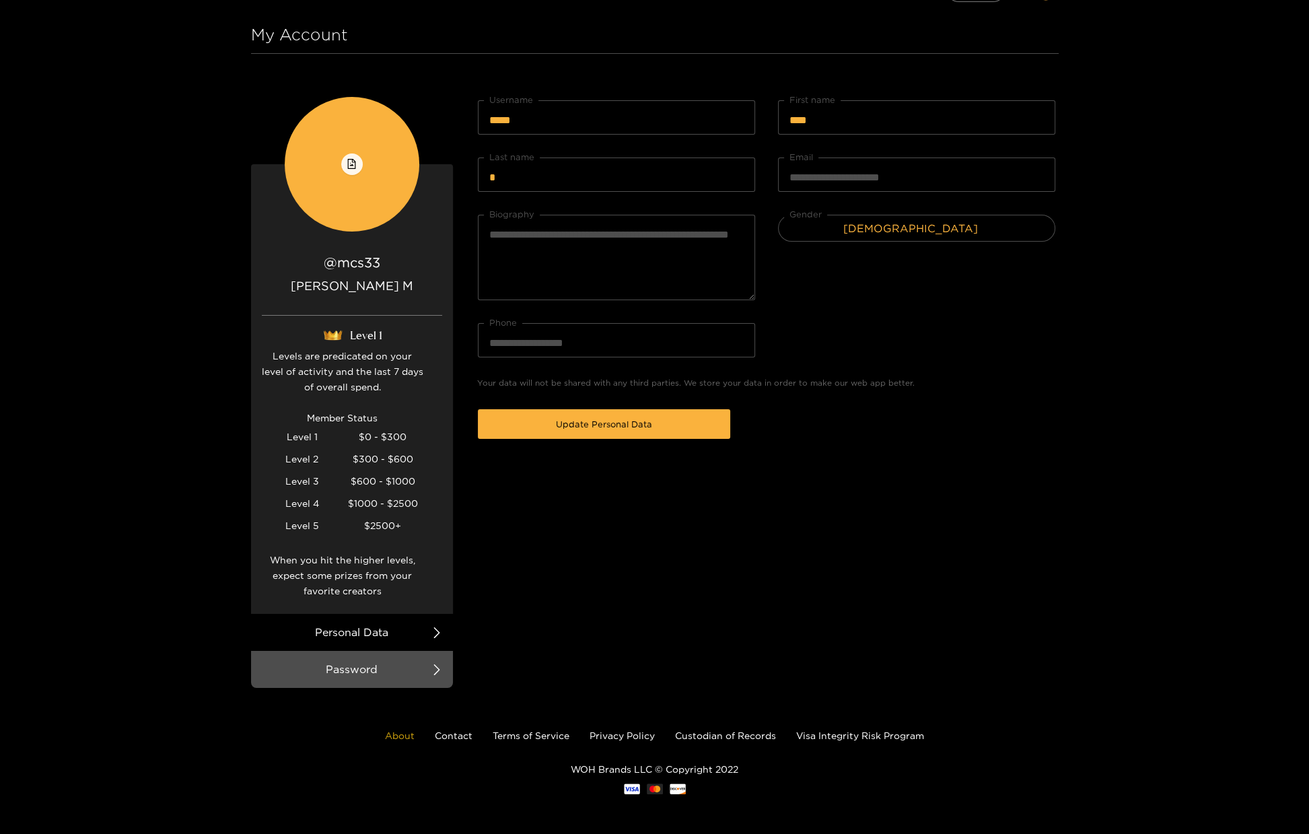
click at [401, 736] on link "About" at bounding box center [400, 735] width 30 height 10
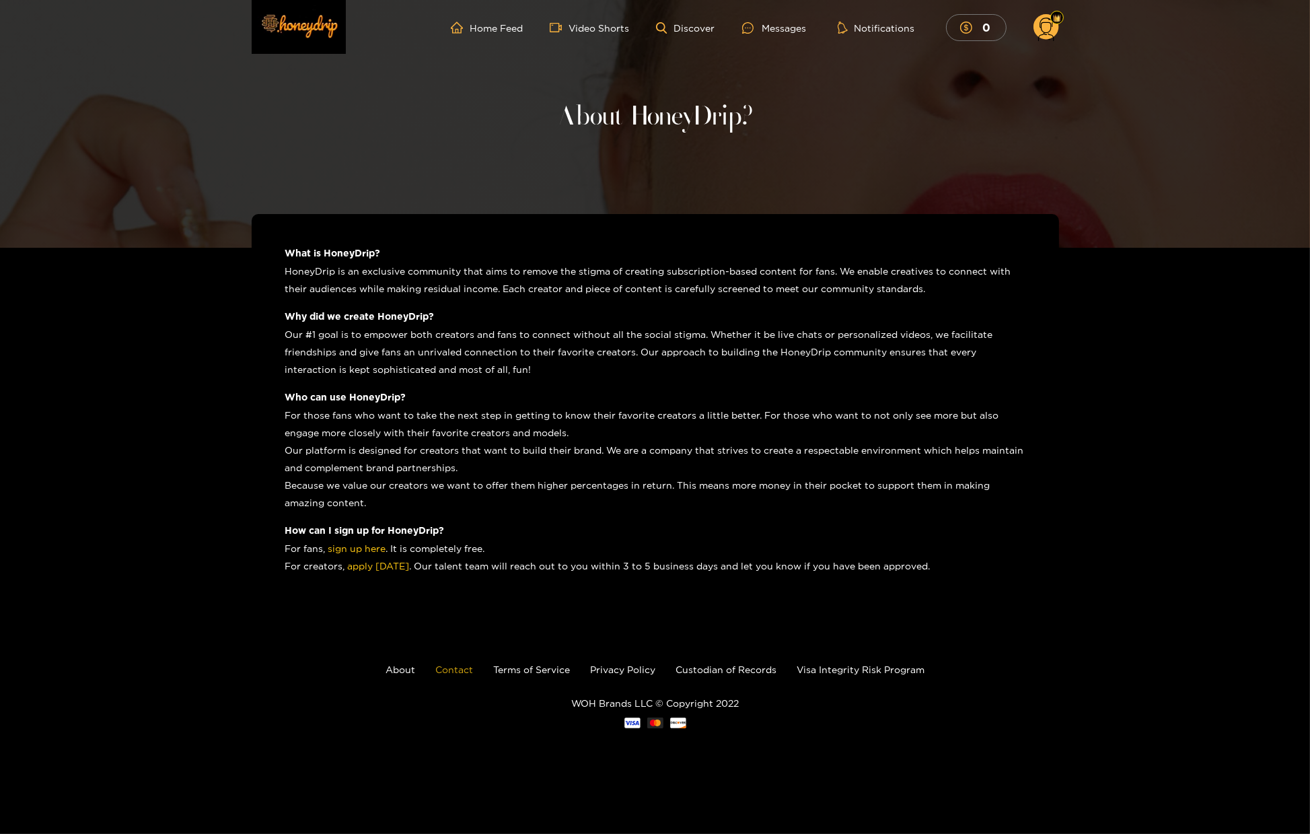
click at [470, 673] on link "Contact" at bounding box center [454, 669] width 38 height 10
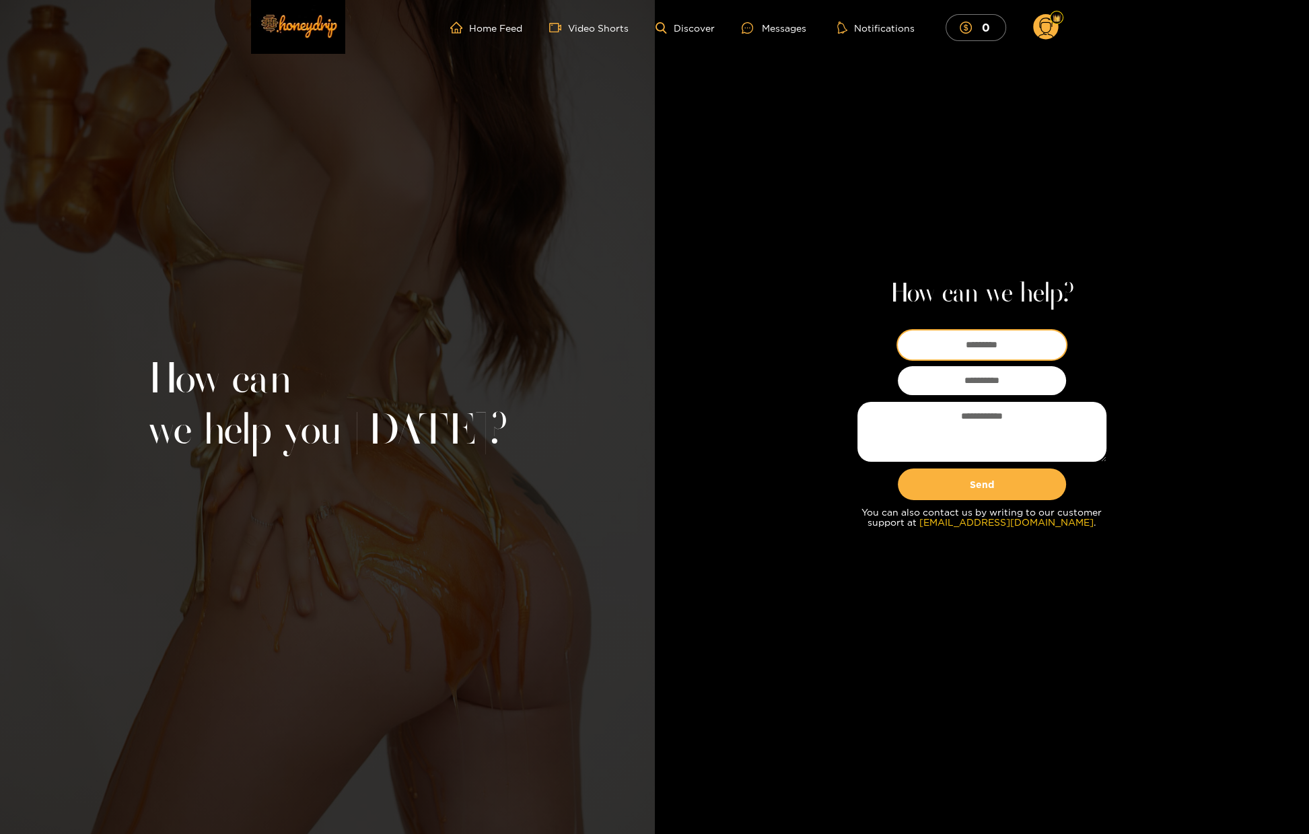
click at [1006, 349] on input at bounding box center [982, 344] width 168 height 29
type input "*****"
type input "*"
click at [767, 815] on div "How can we help? ***** Send You can also contact us by writing to our customer …" at bounding box center [982, 417] width 655 height 834
click at [959, 384] on input "email" at bounding box center [982, 380] width 168 height 29
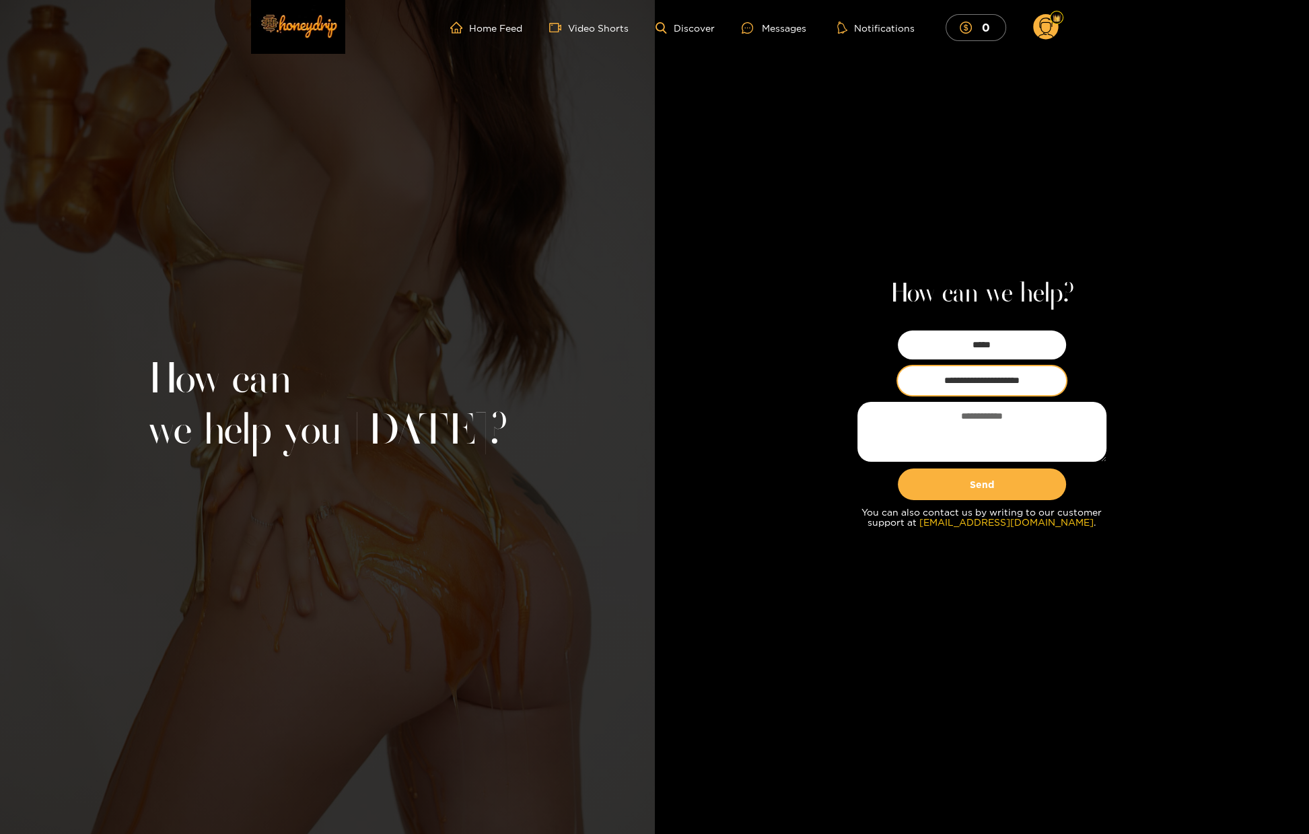
type input "**********"
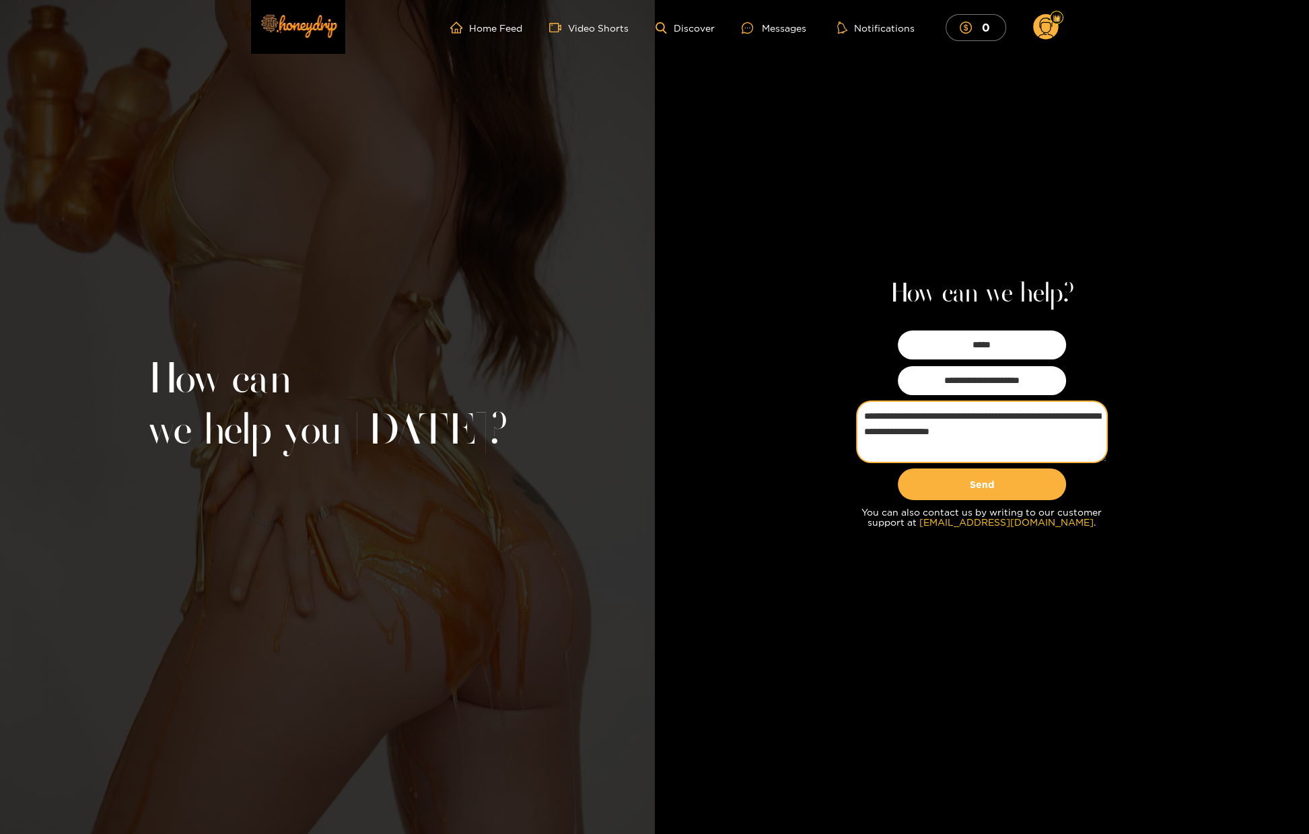
type textarea "**********"
